Goal: Task Accomplishment & Management: Use online tool/utility

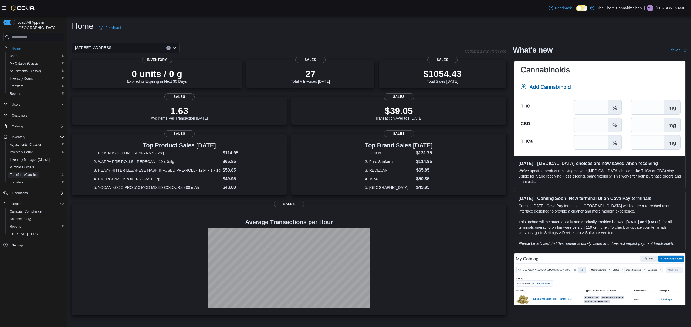
click at [34, 173] on span "Transfers (Classic)" at bounding box center [23, 175] width 27 height 4
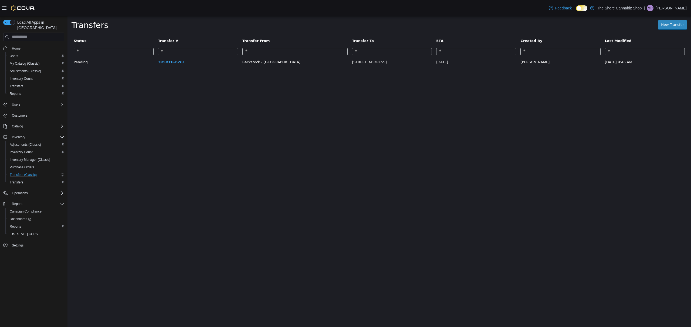
click at [177, 66] on td "TR5DTG-8261" at bounding box center [198, 62] width 84 height 10
click at [172, 61] on link "TR5DTG-8261" at bounding box center [171, 62] width 27 height 4
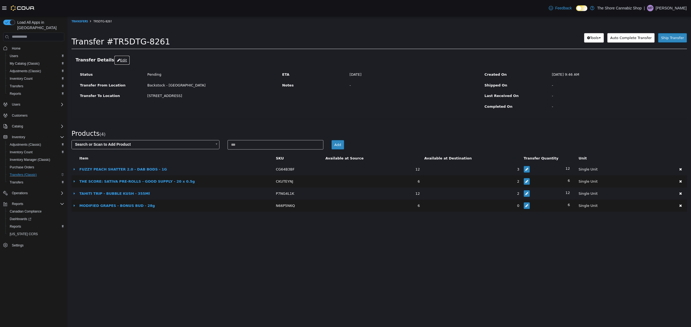
click at [114, 58] on button "Edit" at bounding box center [122, 60] width 16 height 10
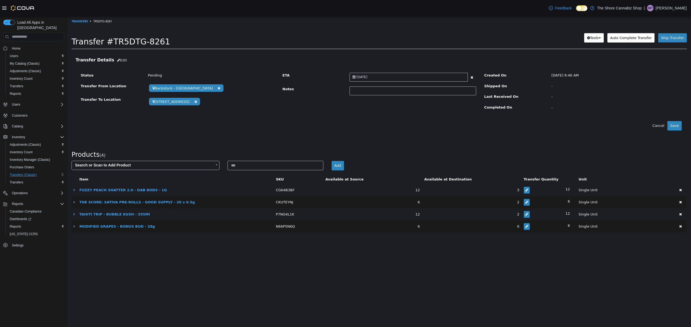
click at [394, 77] on div "September 18, 2025" at bounding box center [408, 77] width 118 height 9
click at [629, 41] on button "Auto Complete Transfer" at bounding box center [630, 38] width 47 height 10
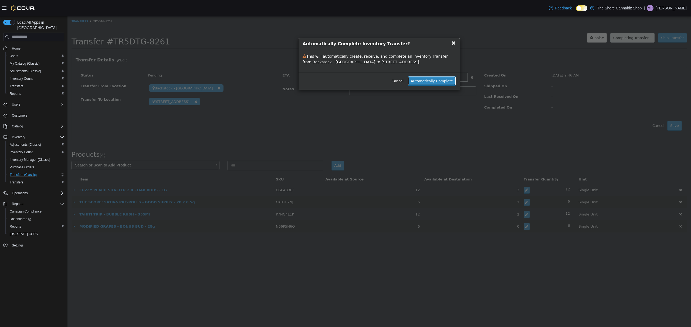
click at [437, 83] on button "Automatically Complete" at bounding box center [432, 81] width 48 height 10
